Goal: Task Accomplishment & Management: Use online tool/utility

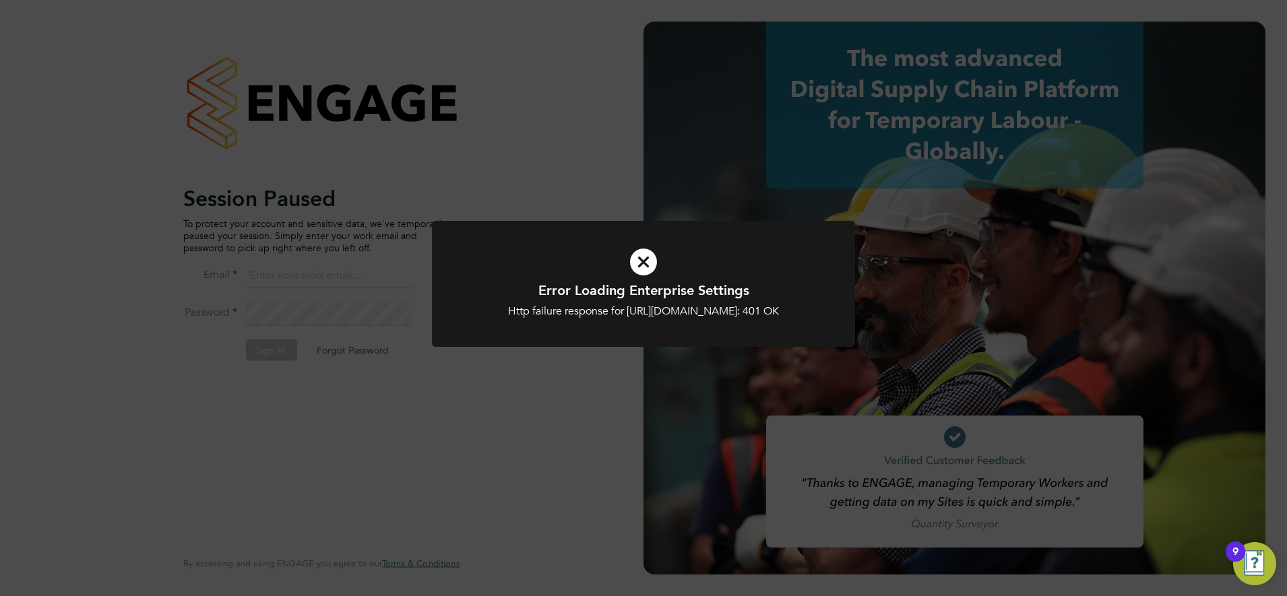
type input "[PERSON_NAME][EMAIL_ADDRESS][PERSON_NAME][DOMAIN_NAME]"
click at [683, 319] on div "Http failure response for https://abm-technical.app.engagetech.net/app/business…" at bounding box center [643, 312] width 350 height 14
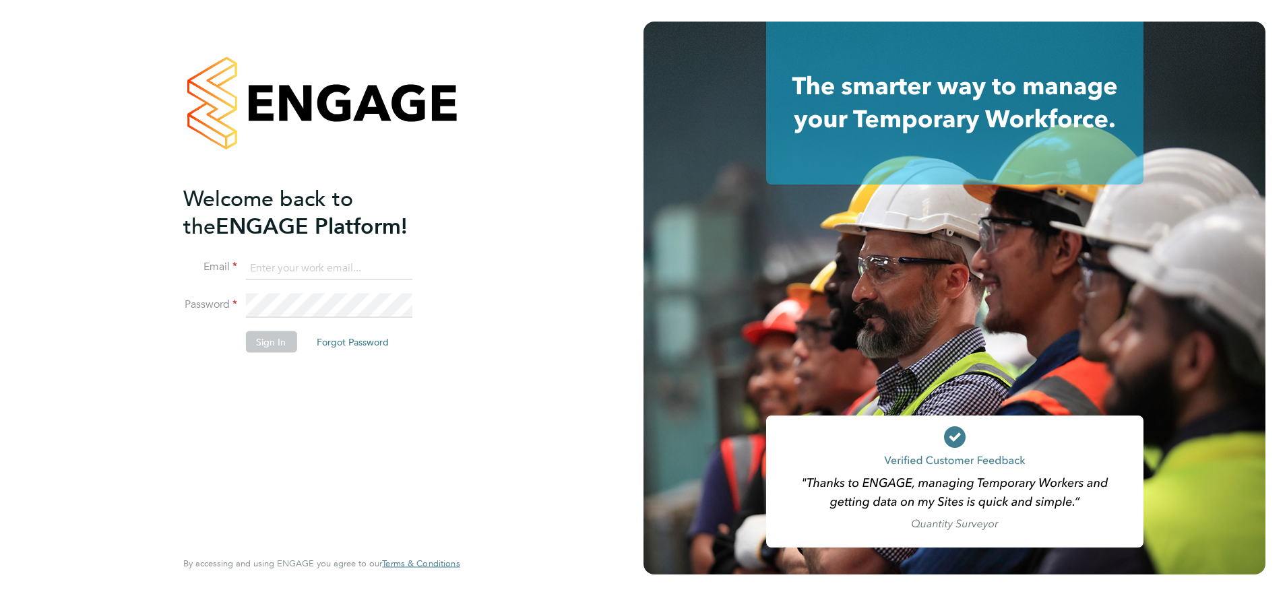
type input "[PERSON_NAME][EMAIL_ADDRESS][PERSON_NAME][DOMAIN_NAME]"
click at [270, 345] on button "Sign In" at bounding box center [270, 342] width 51 height 22
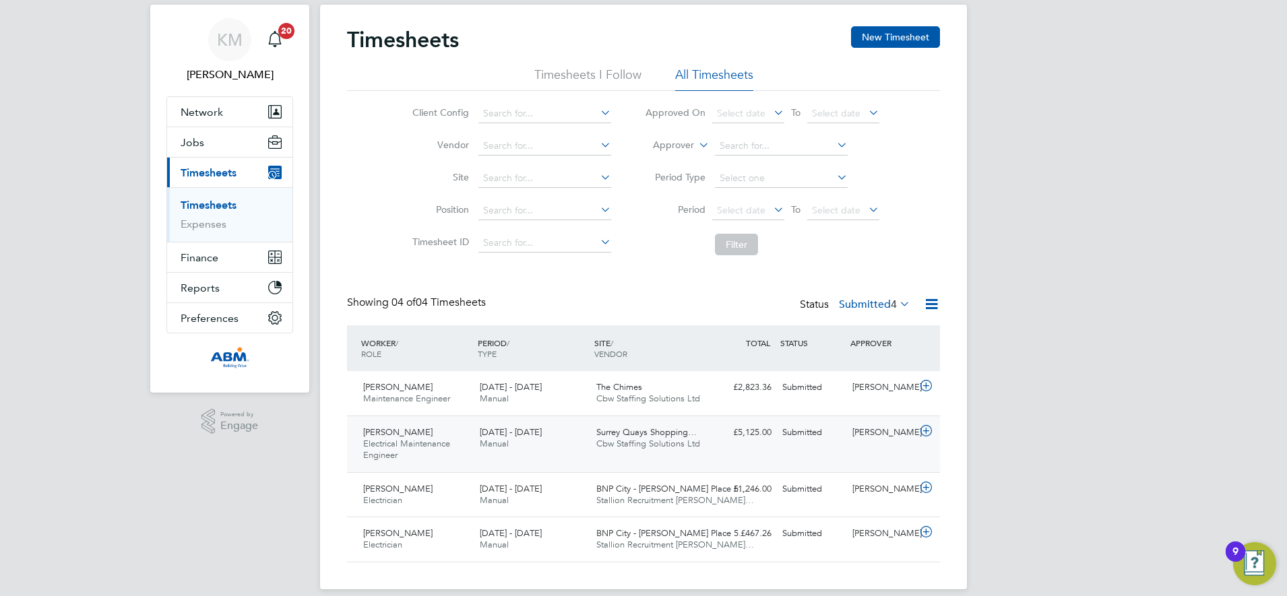
scroll to position [48, 0]
